Goal: Task Accomplishment & Management: Use online tool/utility

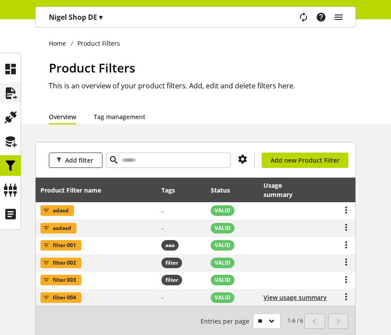
click at [4, 92] on icon at bounding box center [11, 94] width 14 height 18
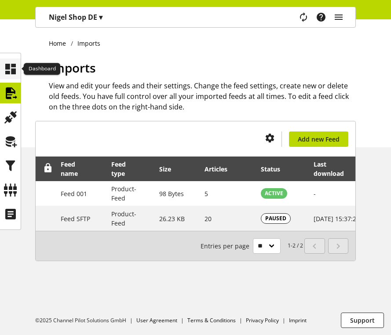
click at [12, 70] on icon at bounding box center [11, 69] width 14 height 18
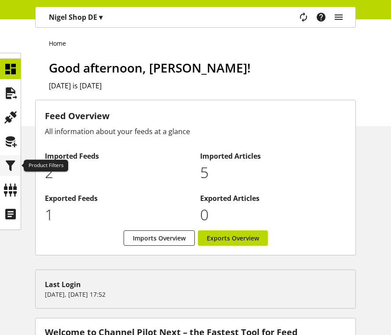
click at [11, 162] on icon at bounding box center [11, 166] width 14 height 18
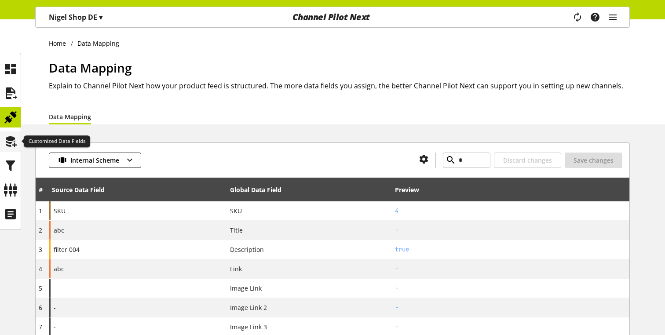
click at [6, 140] on icon at bounding box center [11, 142] width 14 height 18
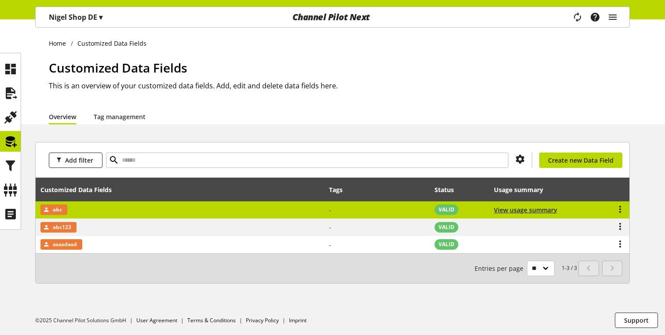
click at [86, 213] on td "abc" at bounding box center [180, 211] width 289 height 18
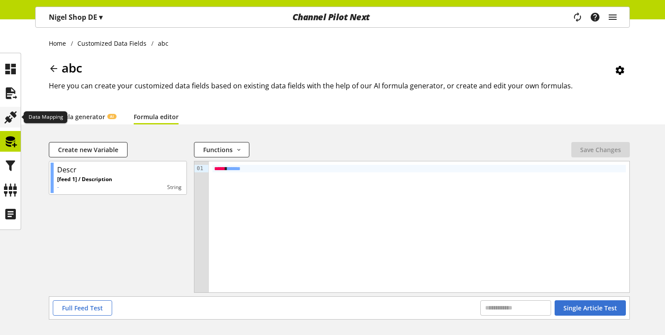
click at [12, 116] on icon at bounding box center [11, 118] width 14 height 18
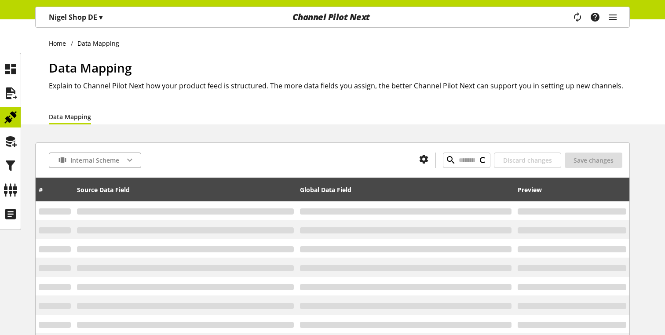
type input "*"
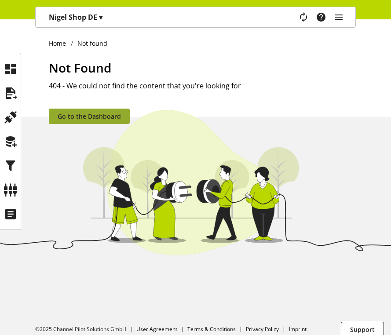
click at [113, 115] on span "Go to the Dashboard" at bounding box center [89, 116] width 63 height 9
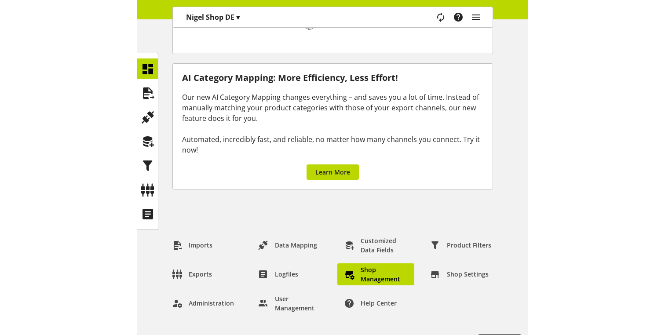
scroll to position [125, 0]
